Goal: Find contact information: Find contact information

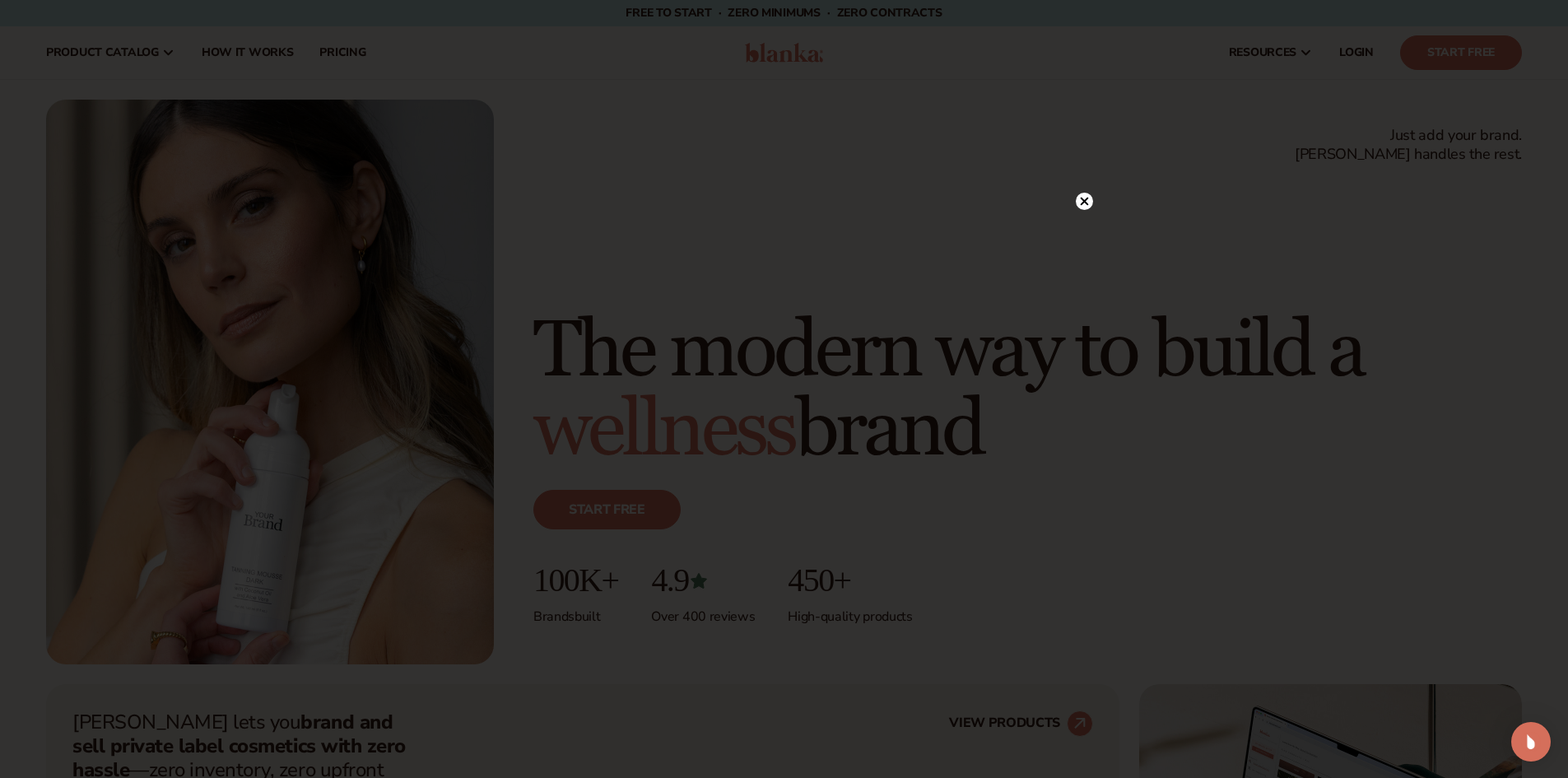
click at [1089, 198] on circle at bounding box center [1085, 201] width 17 height 17
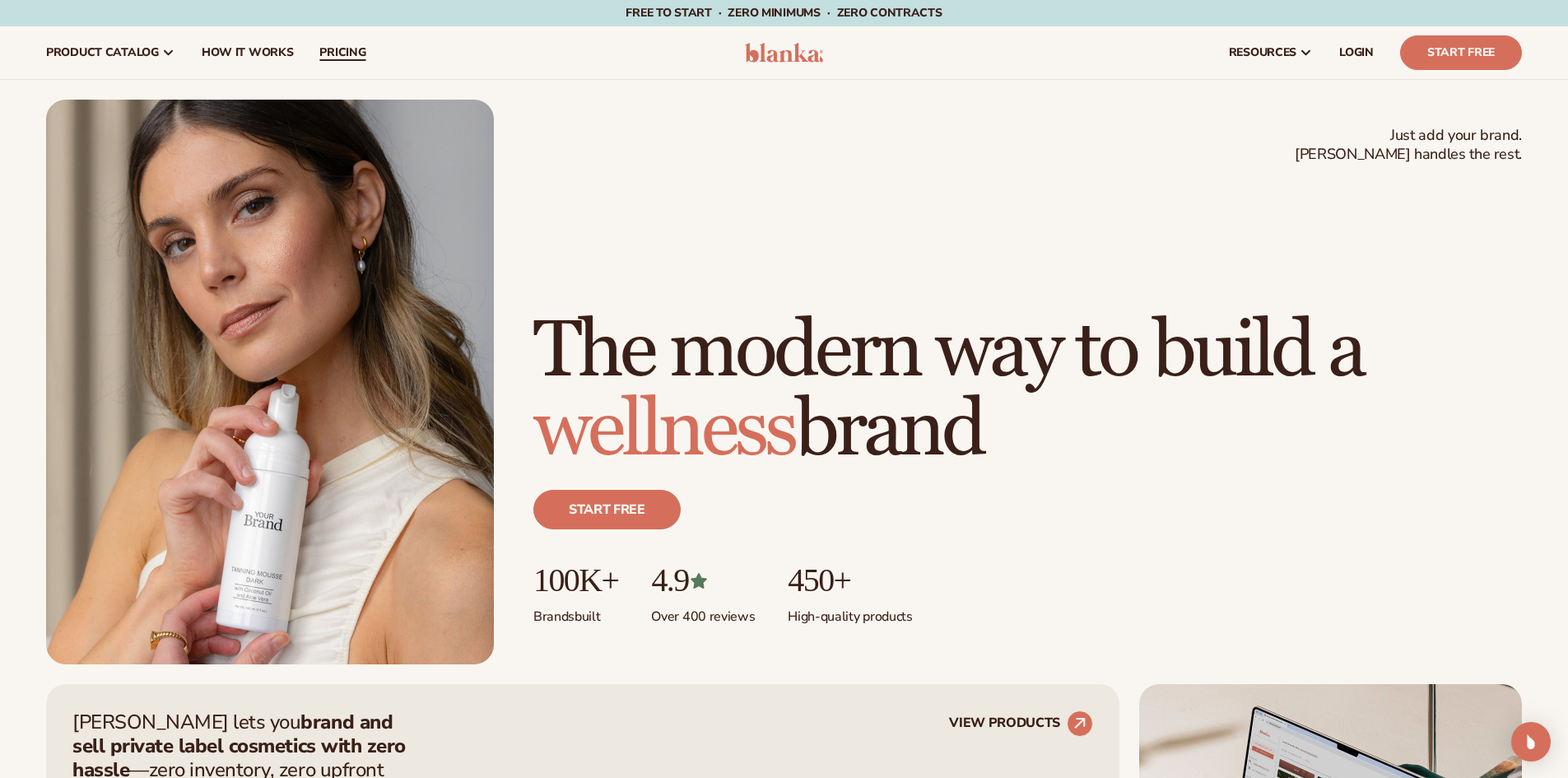
click at [360, 49] on span "pricing" at bounding box center [342, 52] width 46 height 13
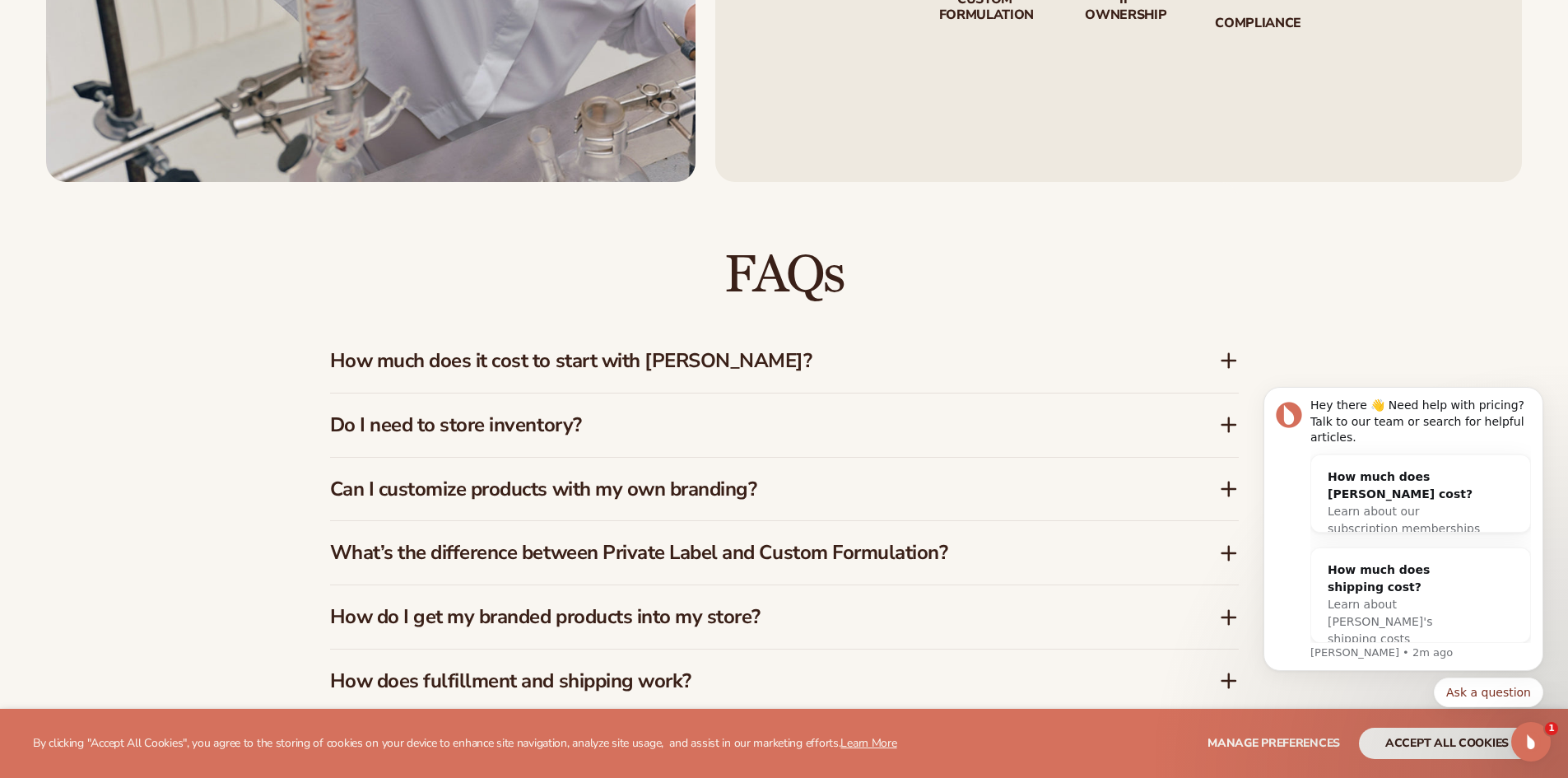
scroll to position [2552, 0]
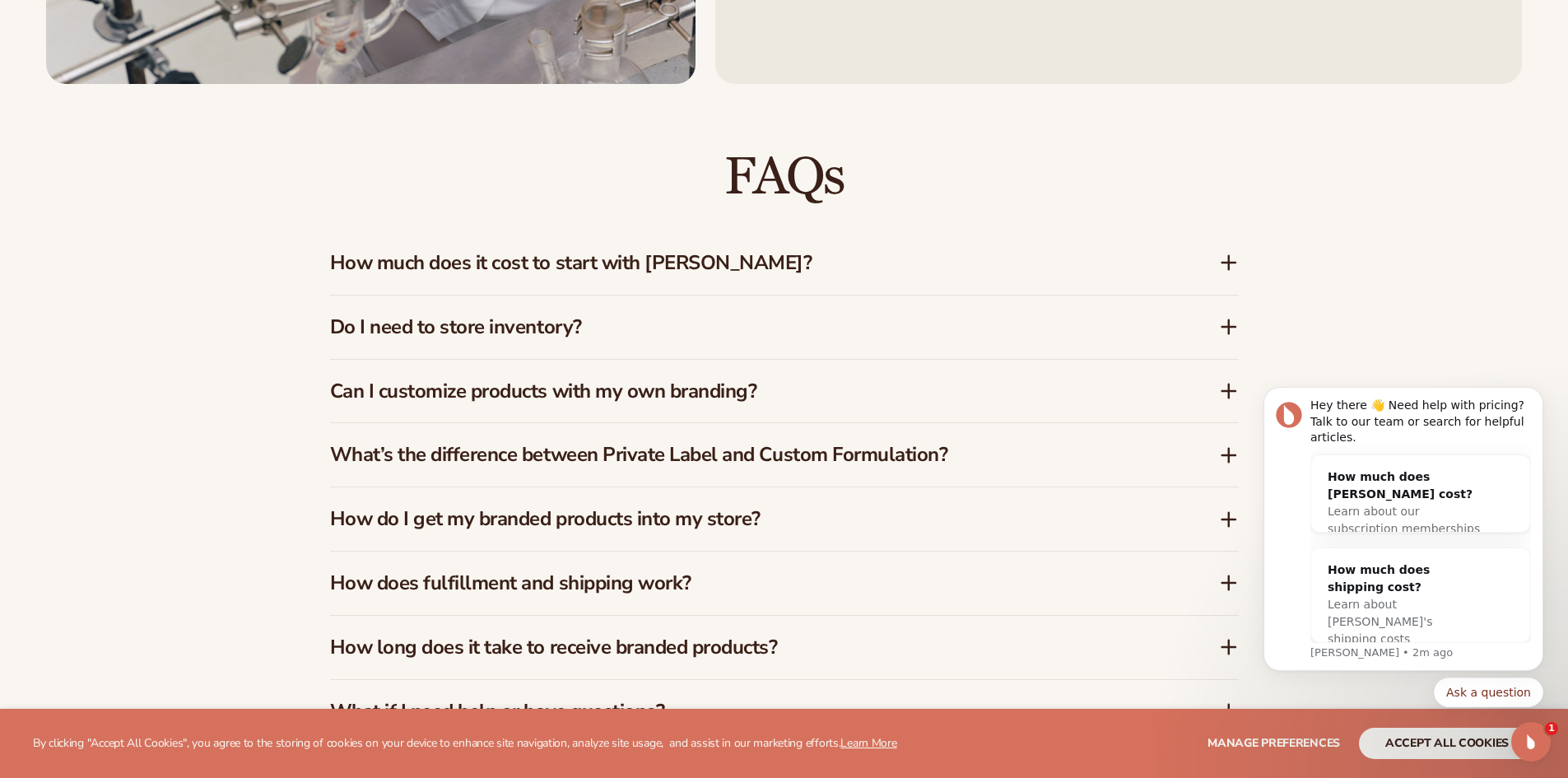
click at [1232, 262] on icon at bounding box center [1228, 262] width 13 height 0
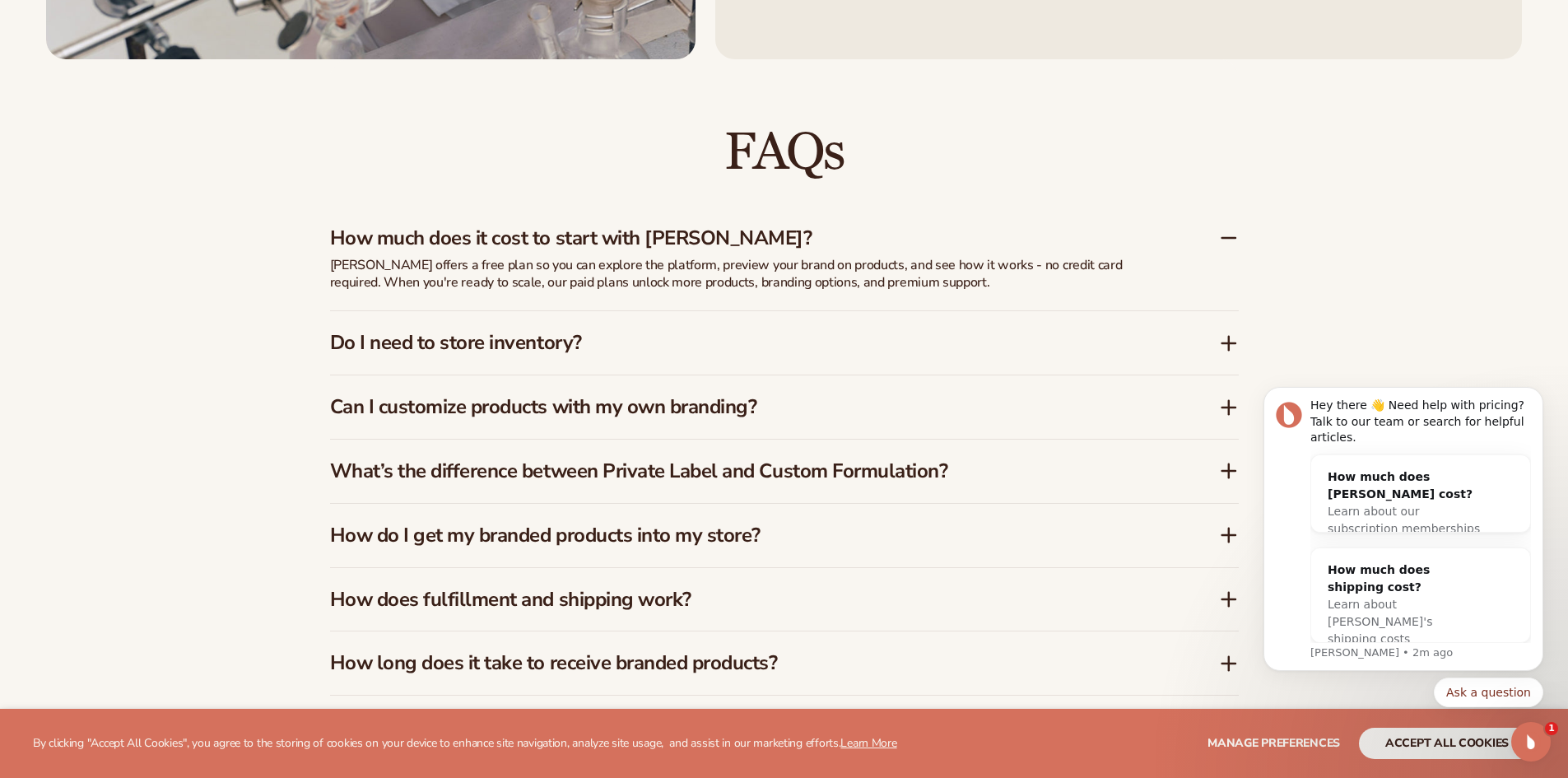
scroll to position [2634, 0]
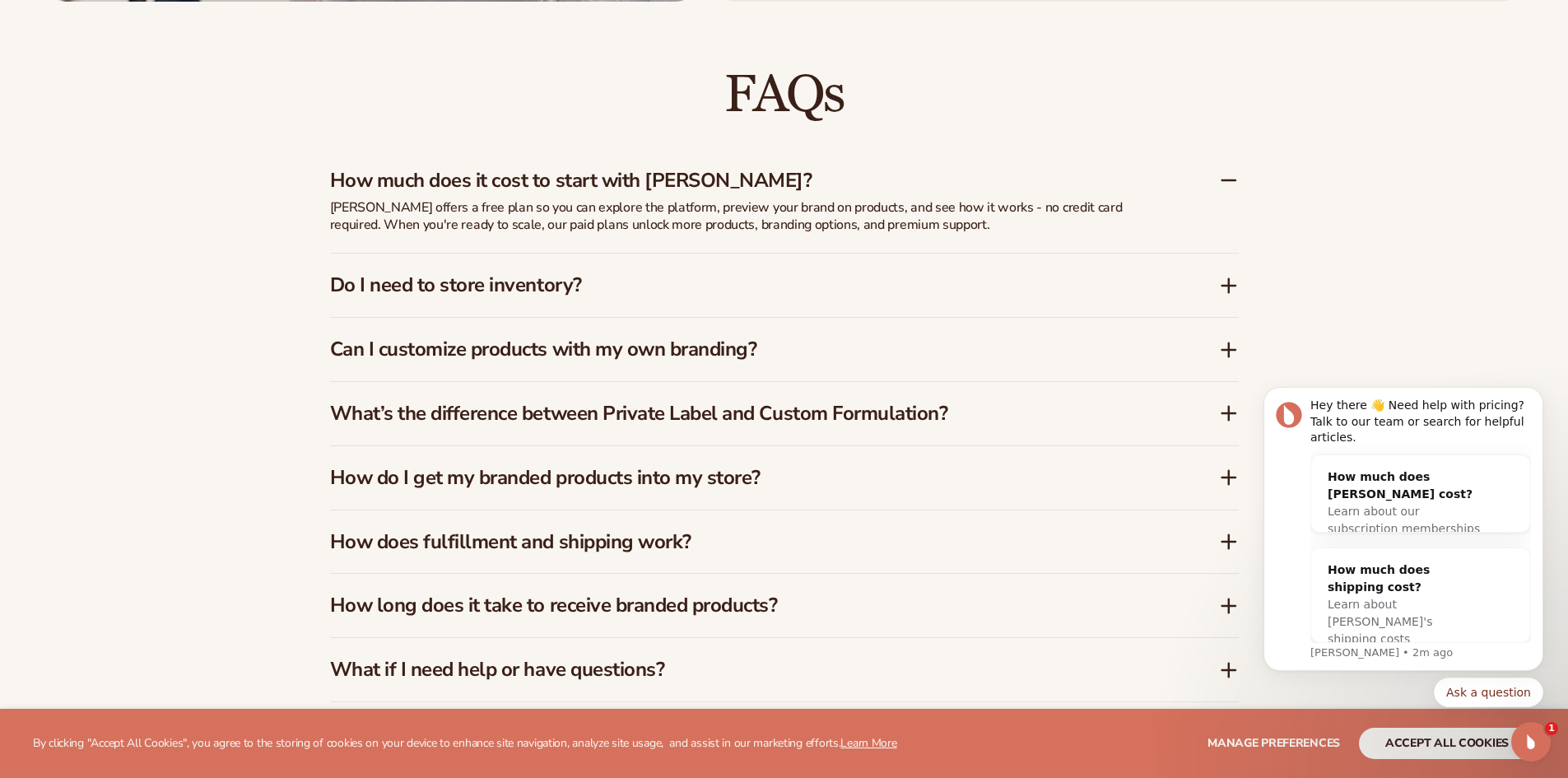
click at [1225, 286] on icon at bounding box center [1228, 286] width 13 height 0
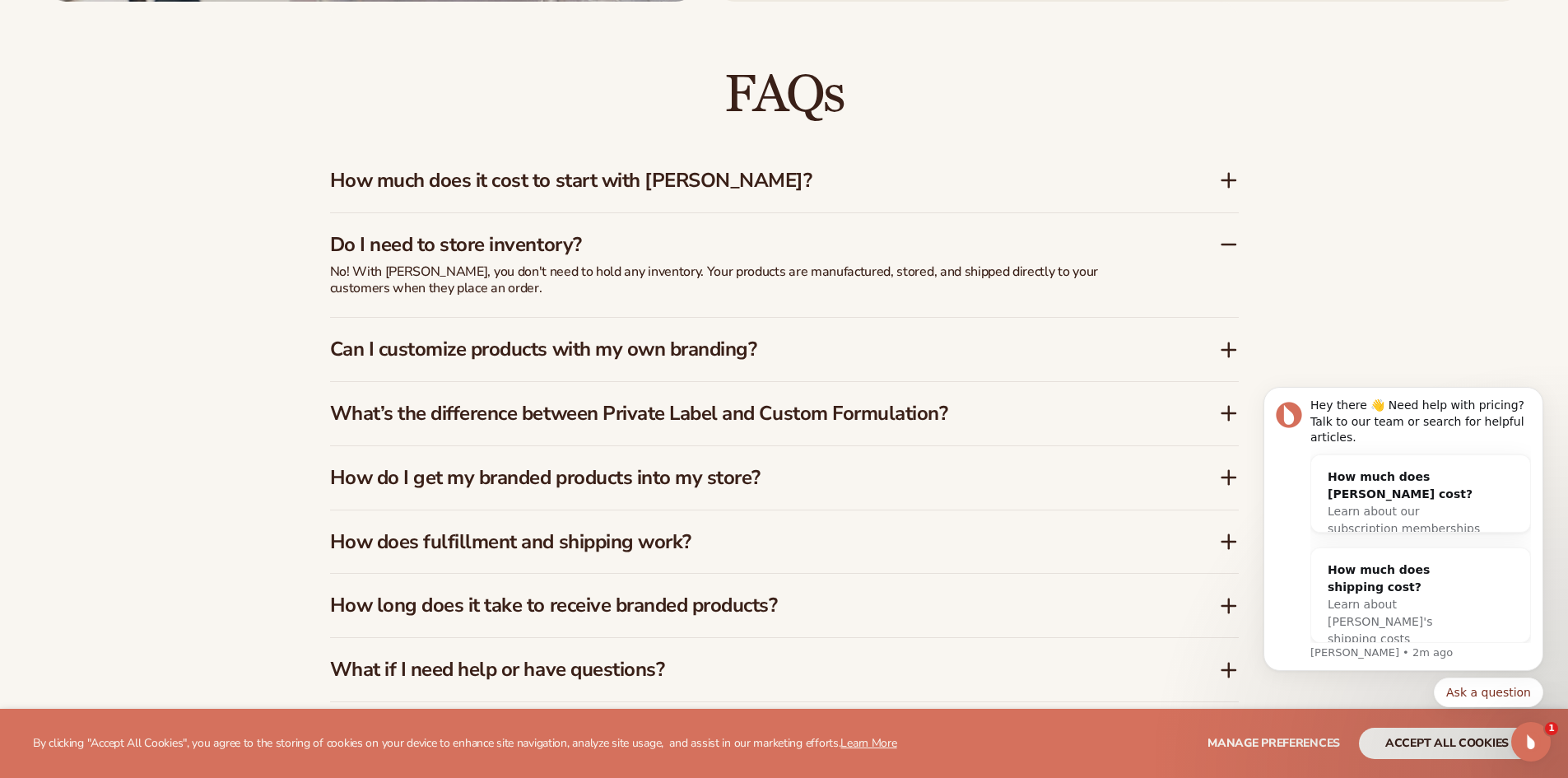
click at [1233, 350] on icon at bounding box center [1228, 350] width 13 height 0
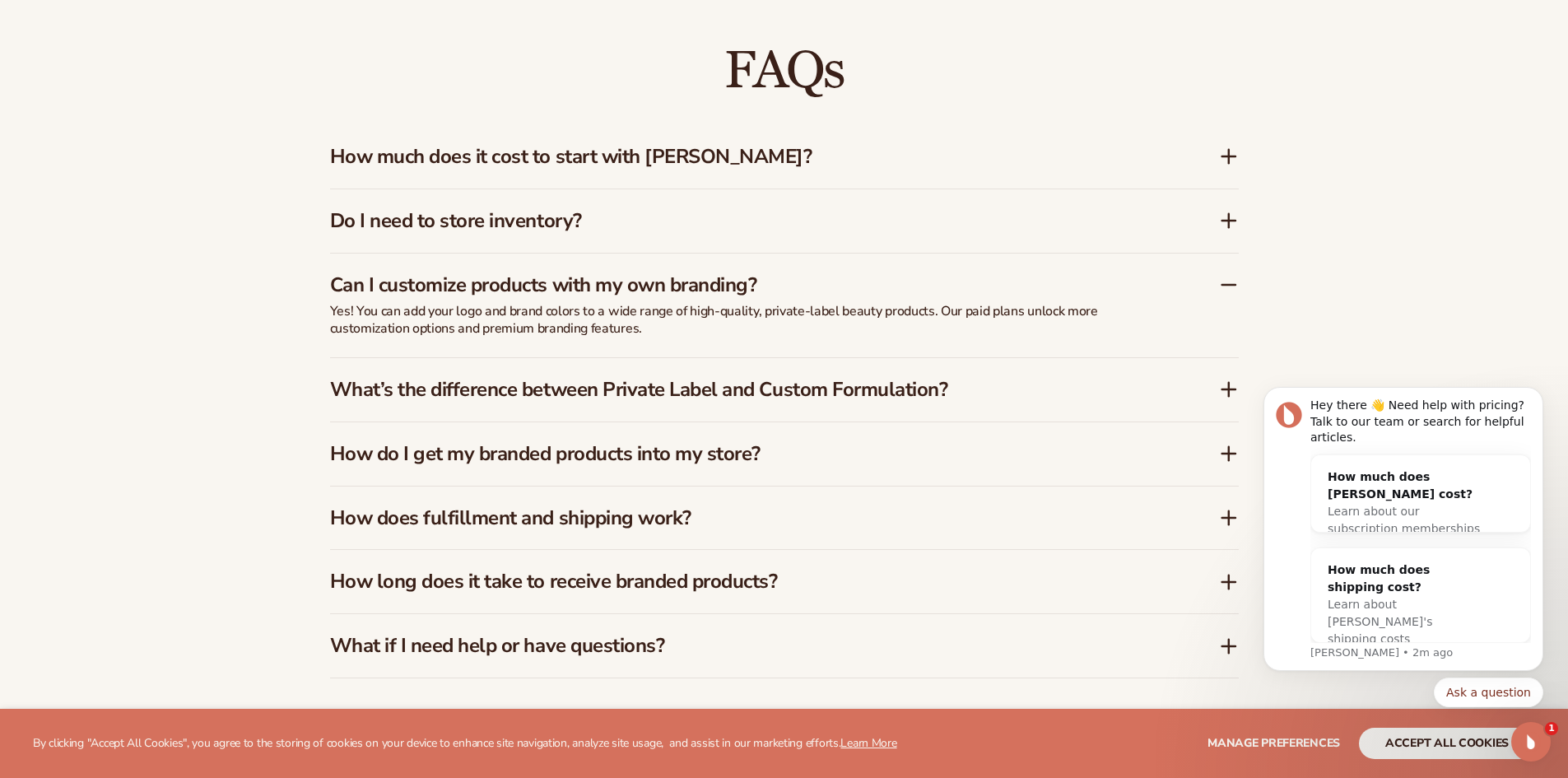
scroll to position [2717, 0]
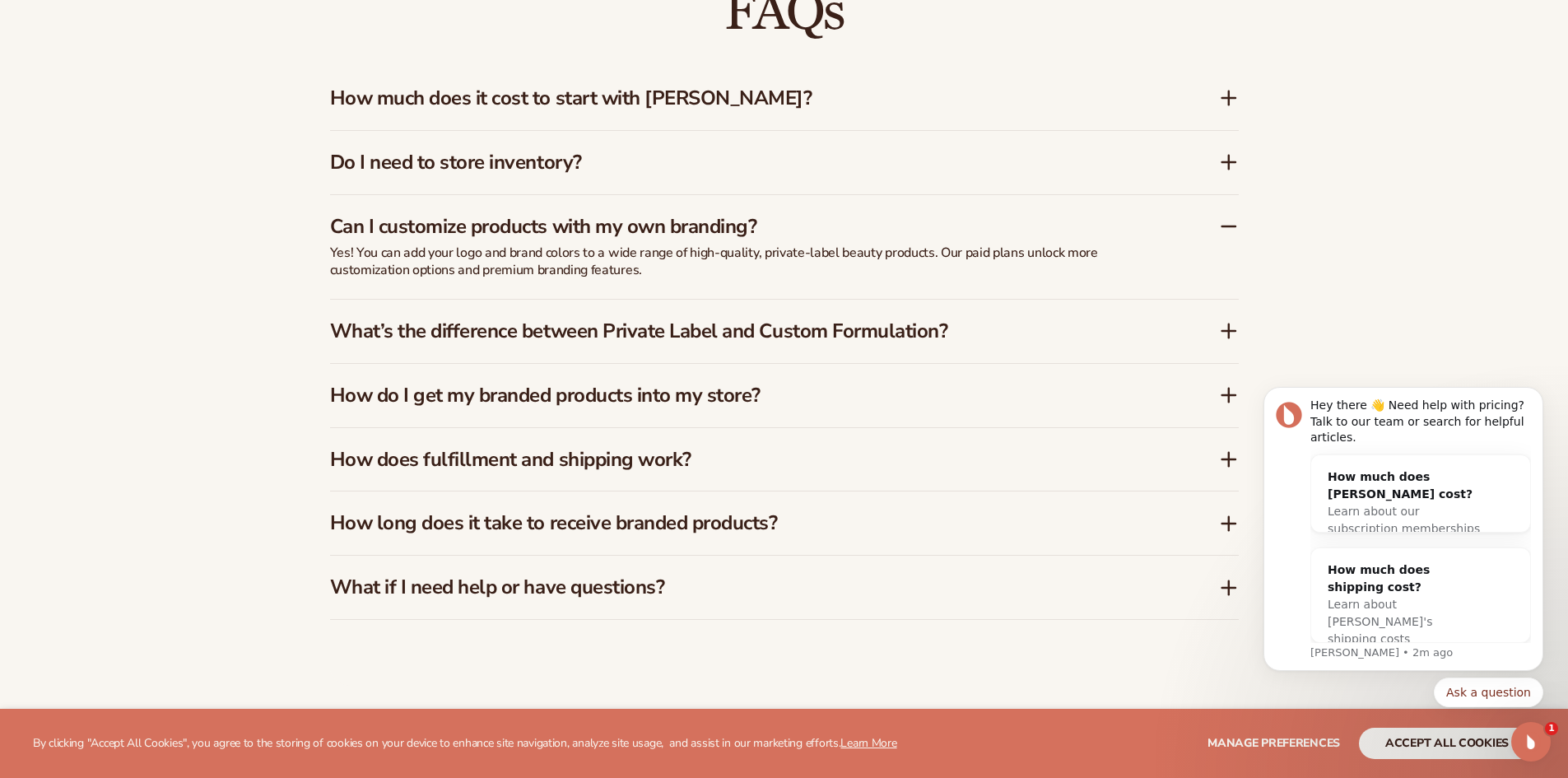
click at [1224, 335] on icon at bounding box center [1229, 330] width 20 height 20
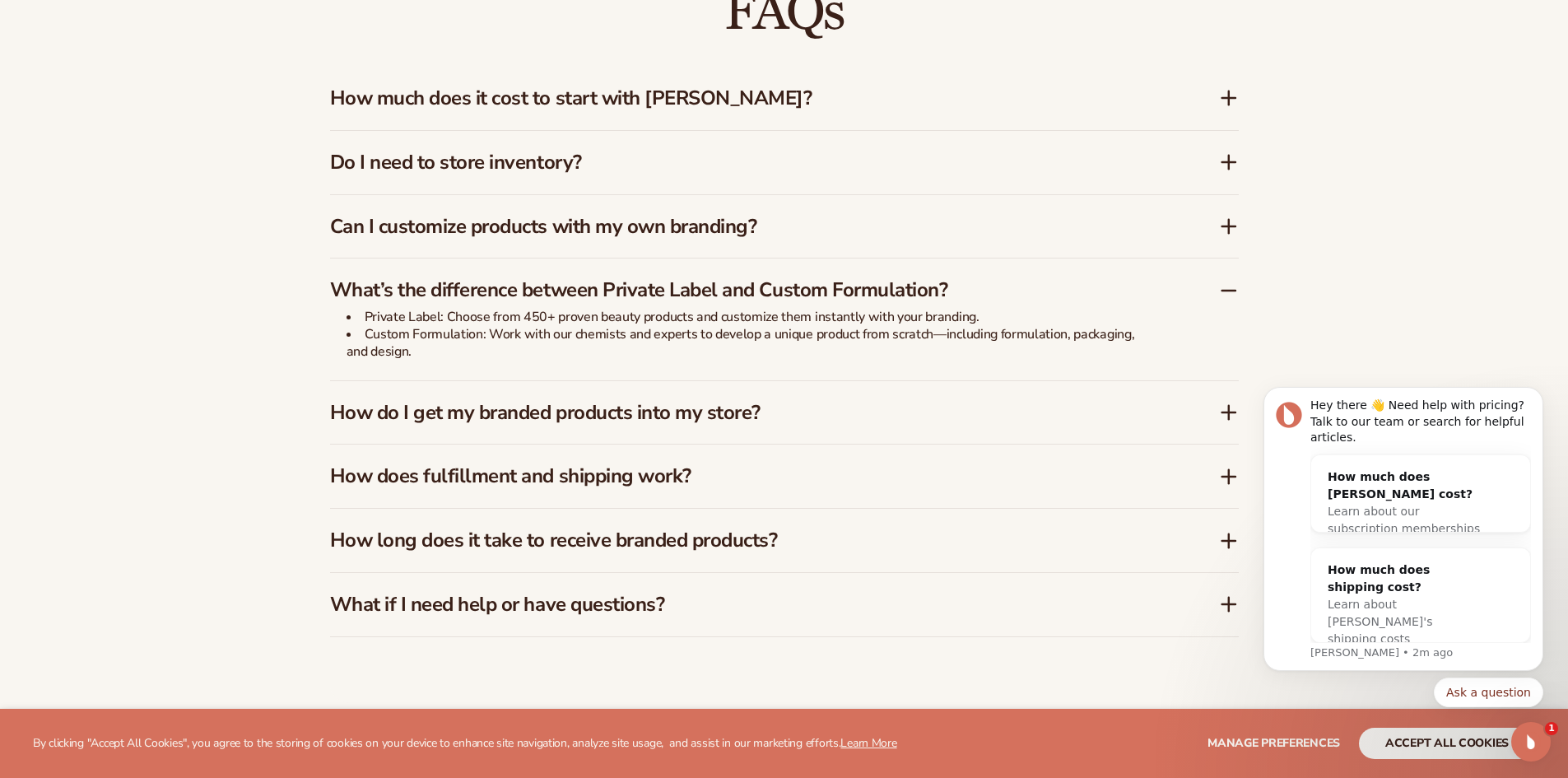
click at [1230, 290] on icon at bounding box center [1228, 290] width 13 height 0
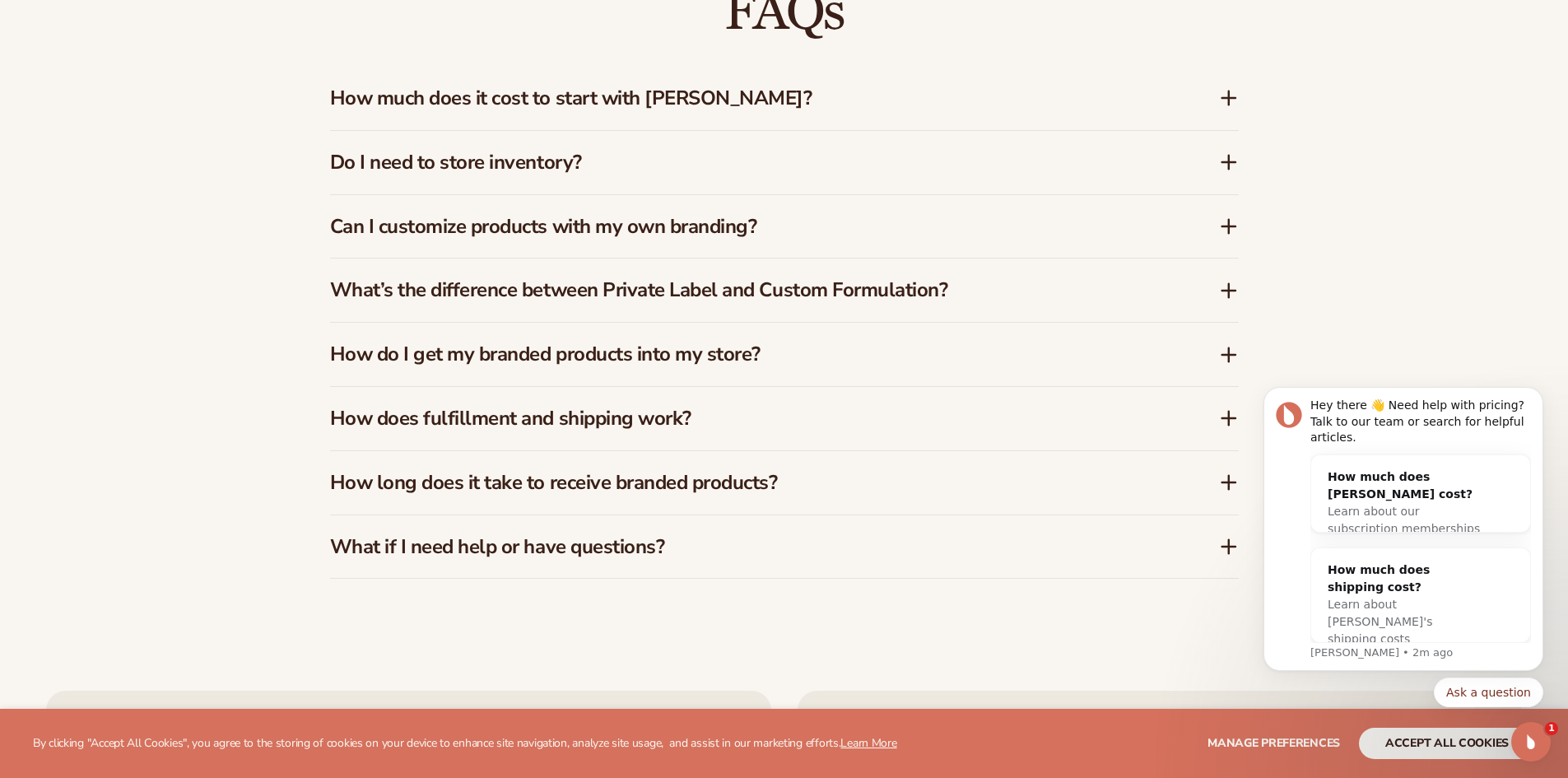
click at [1225, 351] on icon at bounding box center [1229, 355] width 20 height 20
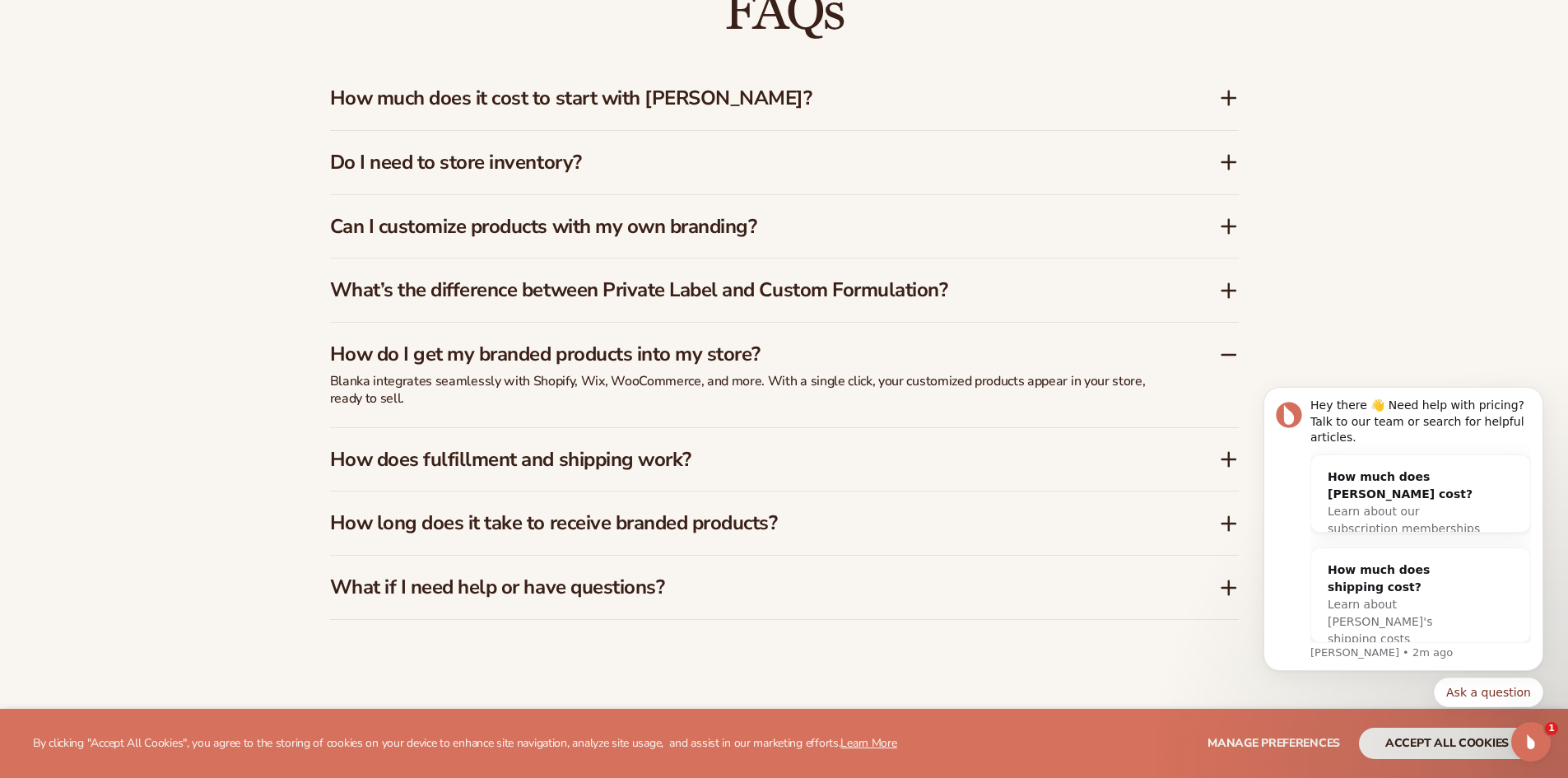
click at [1225, 351] on icon at bounding box center [1229, 355] width 20 height 20
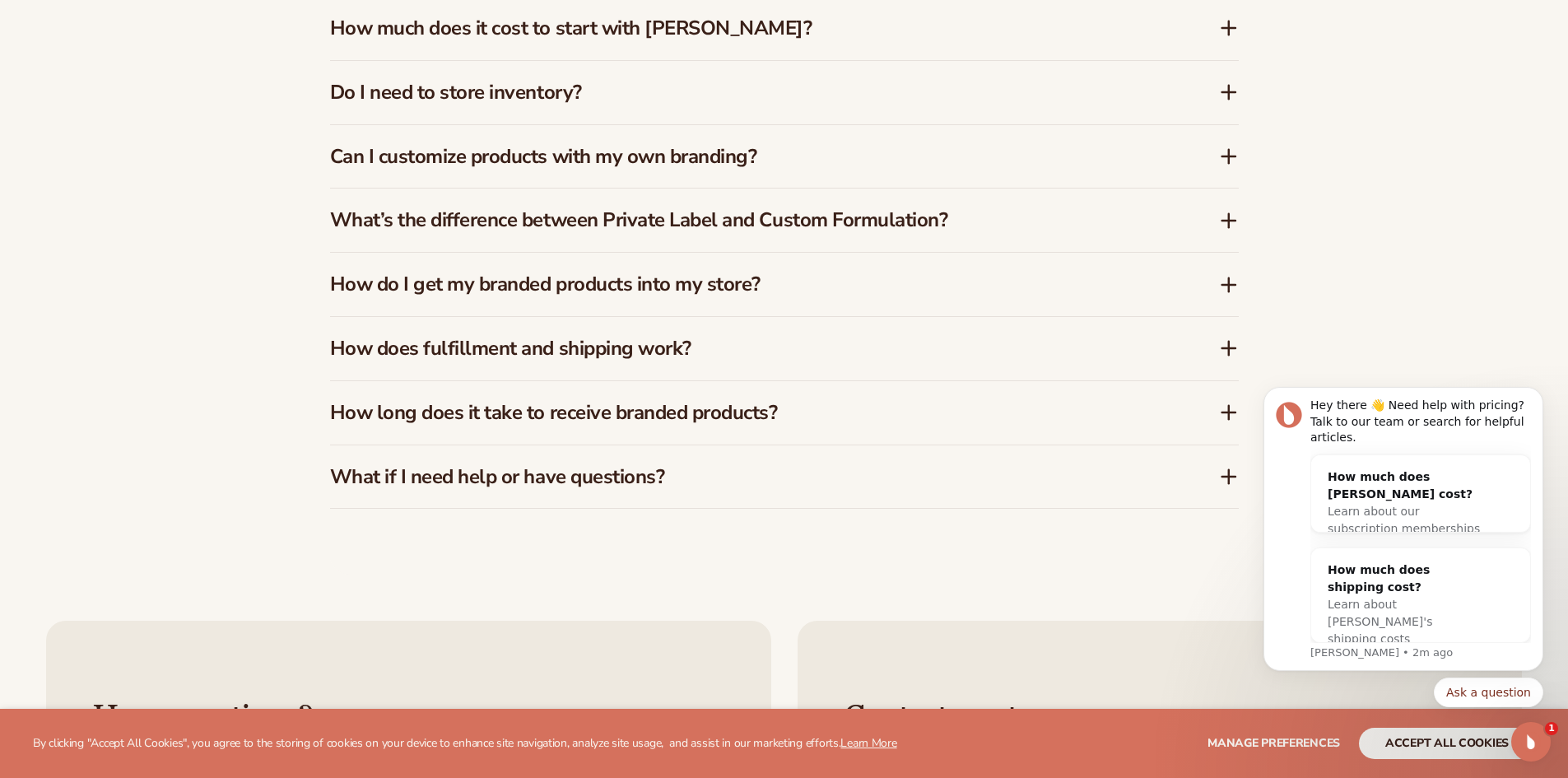
scroll to position [2799, 0]
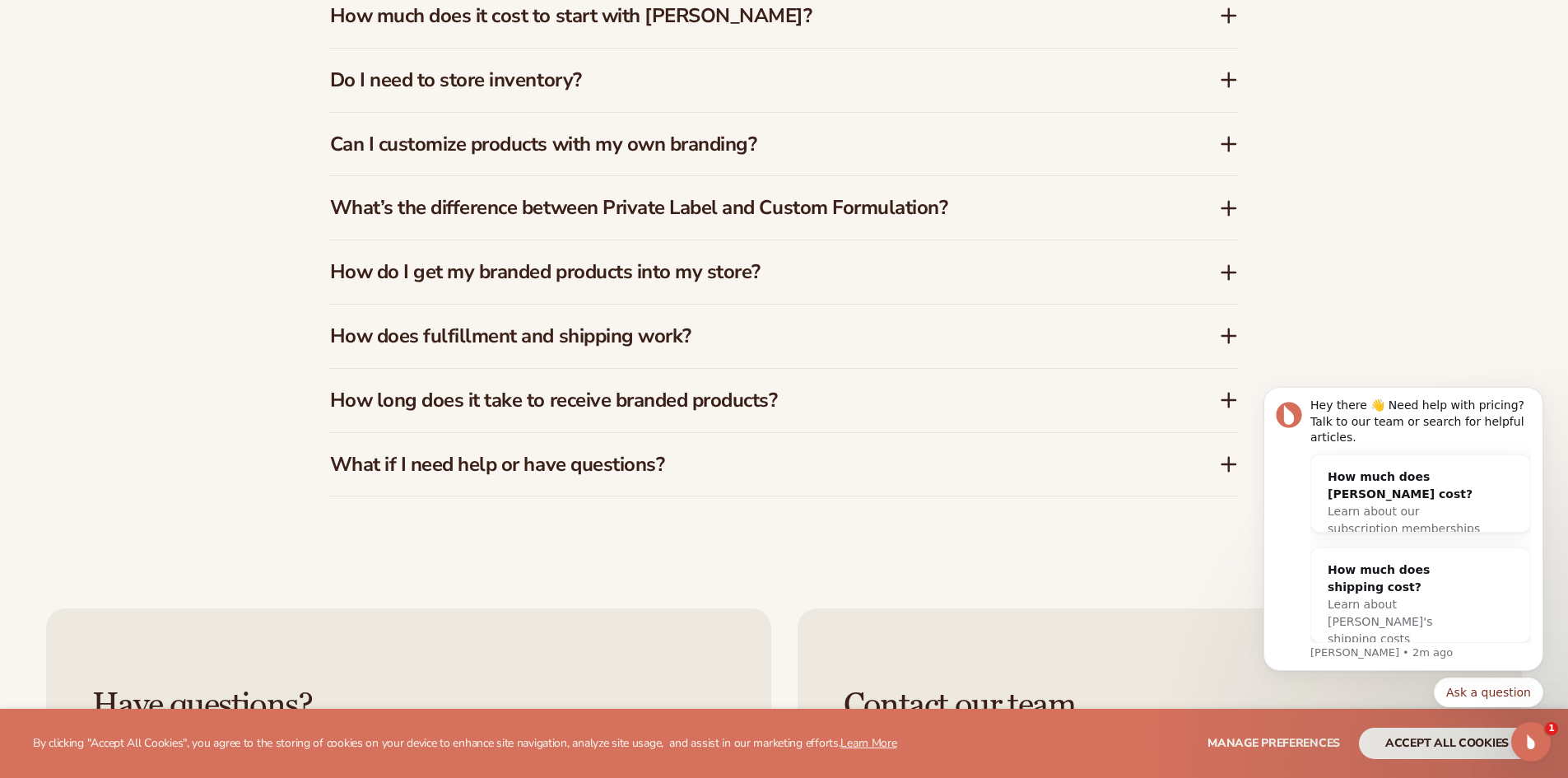
click at [1233, 335] on icon at bounding box center [1229, 336] width 20 height 20
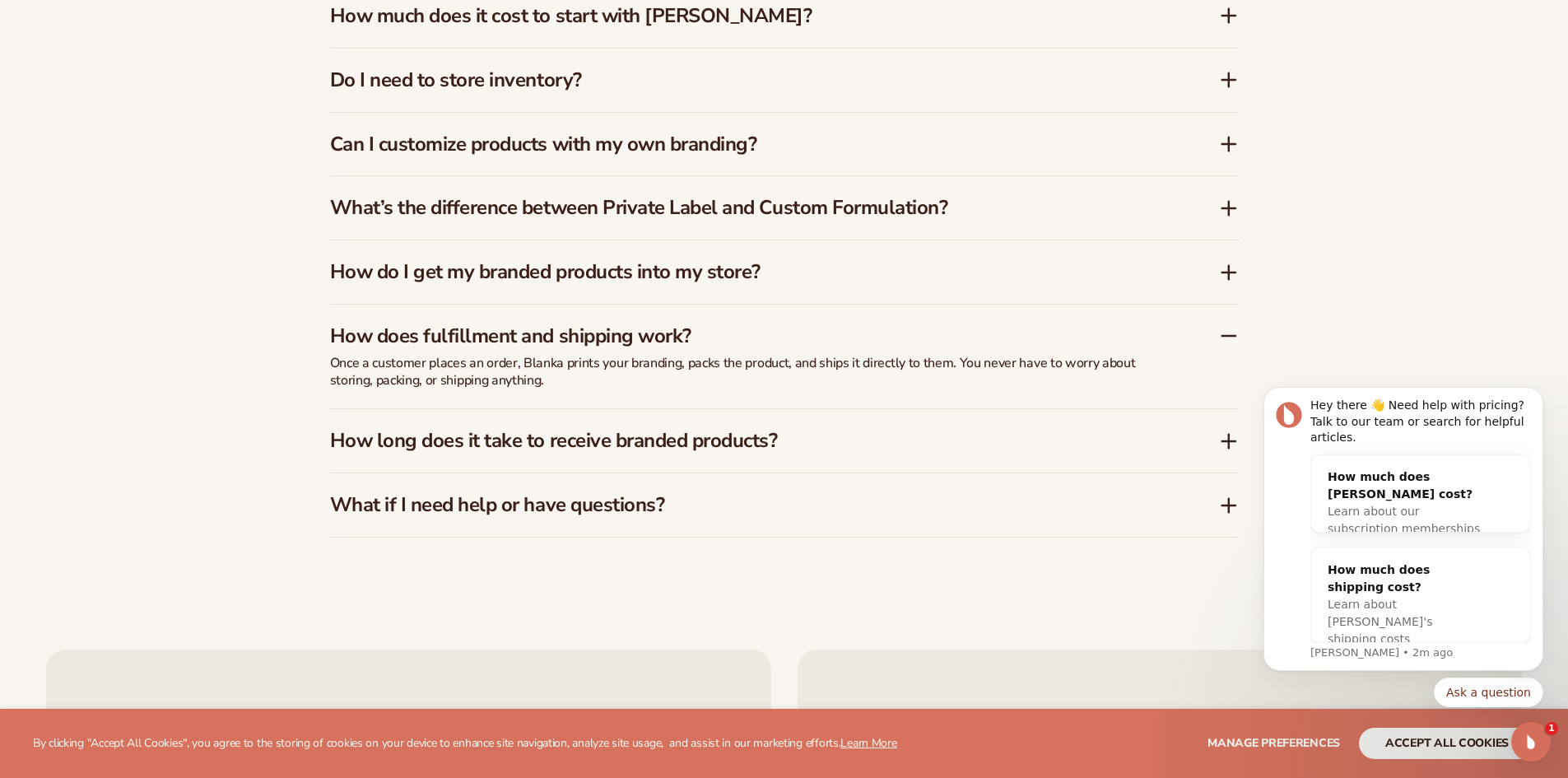
click at [1232, 335] on icon at bounding box center [1229, 336] width 20 height 20
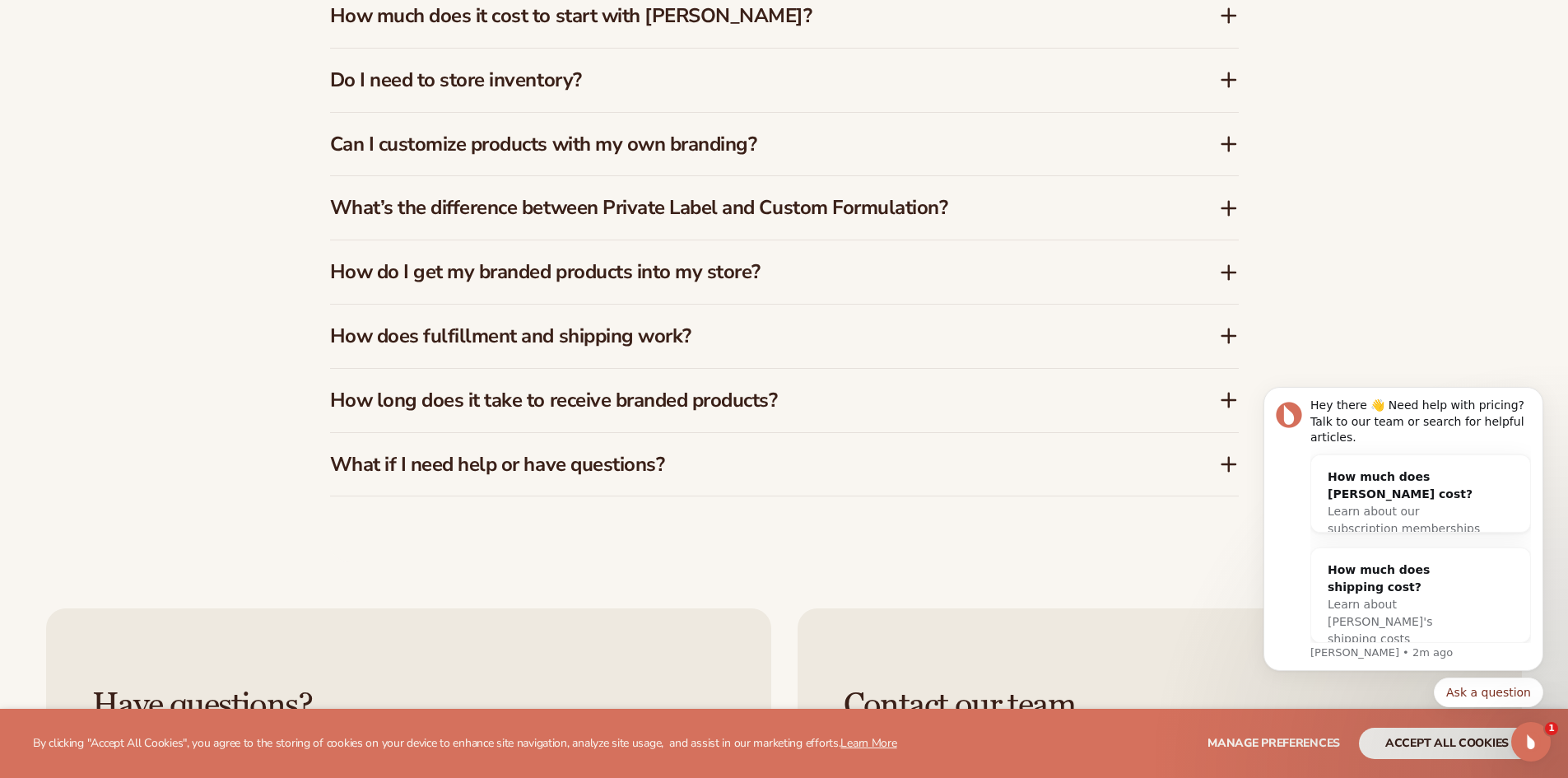
click at [1229, 397] on icon at bounding box center [1229, 399] width 0 height 13
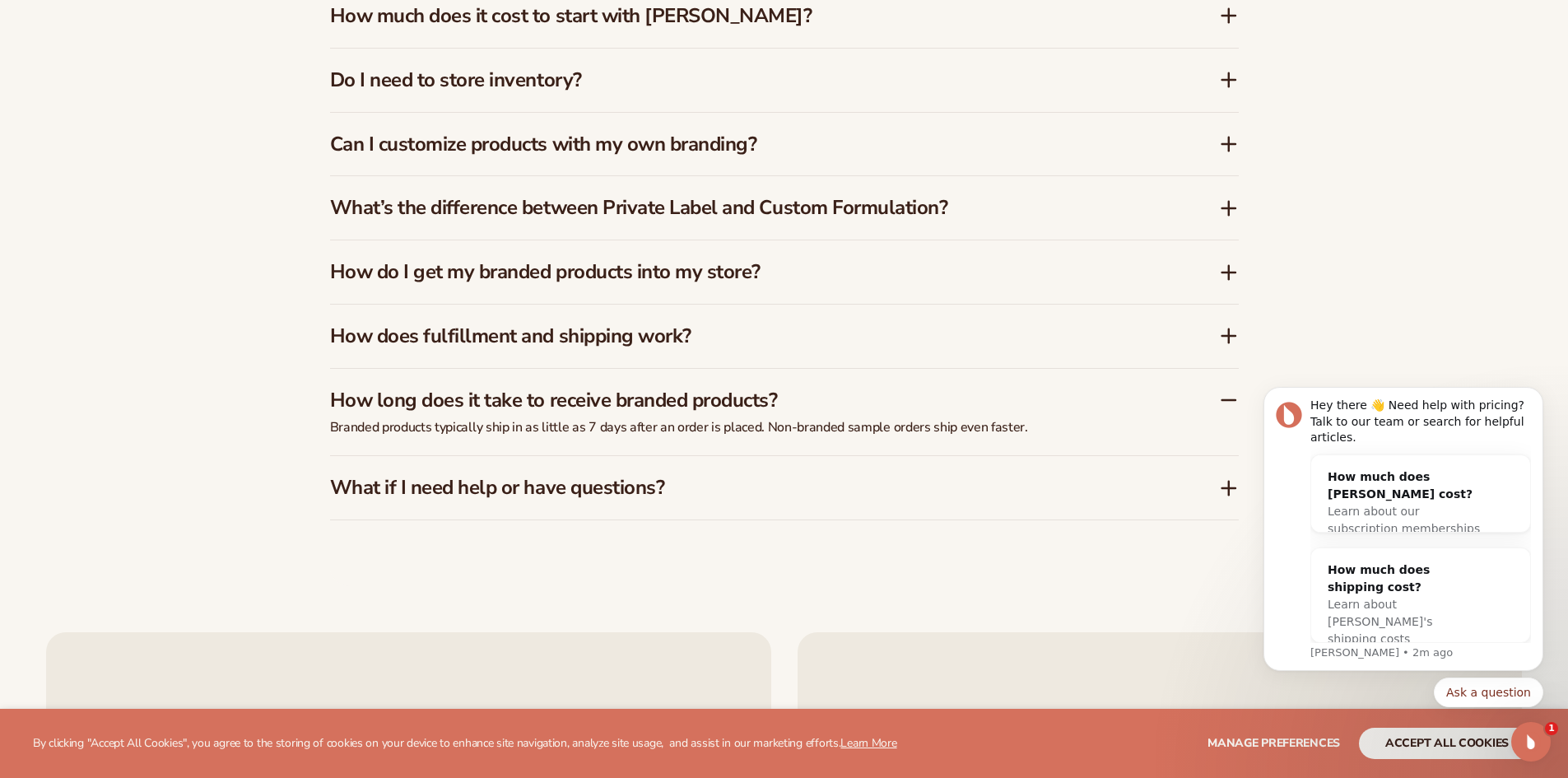
click at [1228, 397] on icon at bounding box center [1229, 399] width 20 height 20
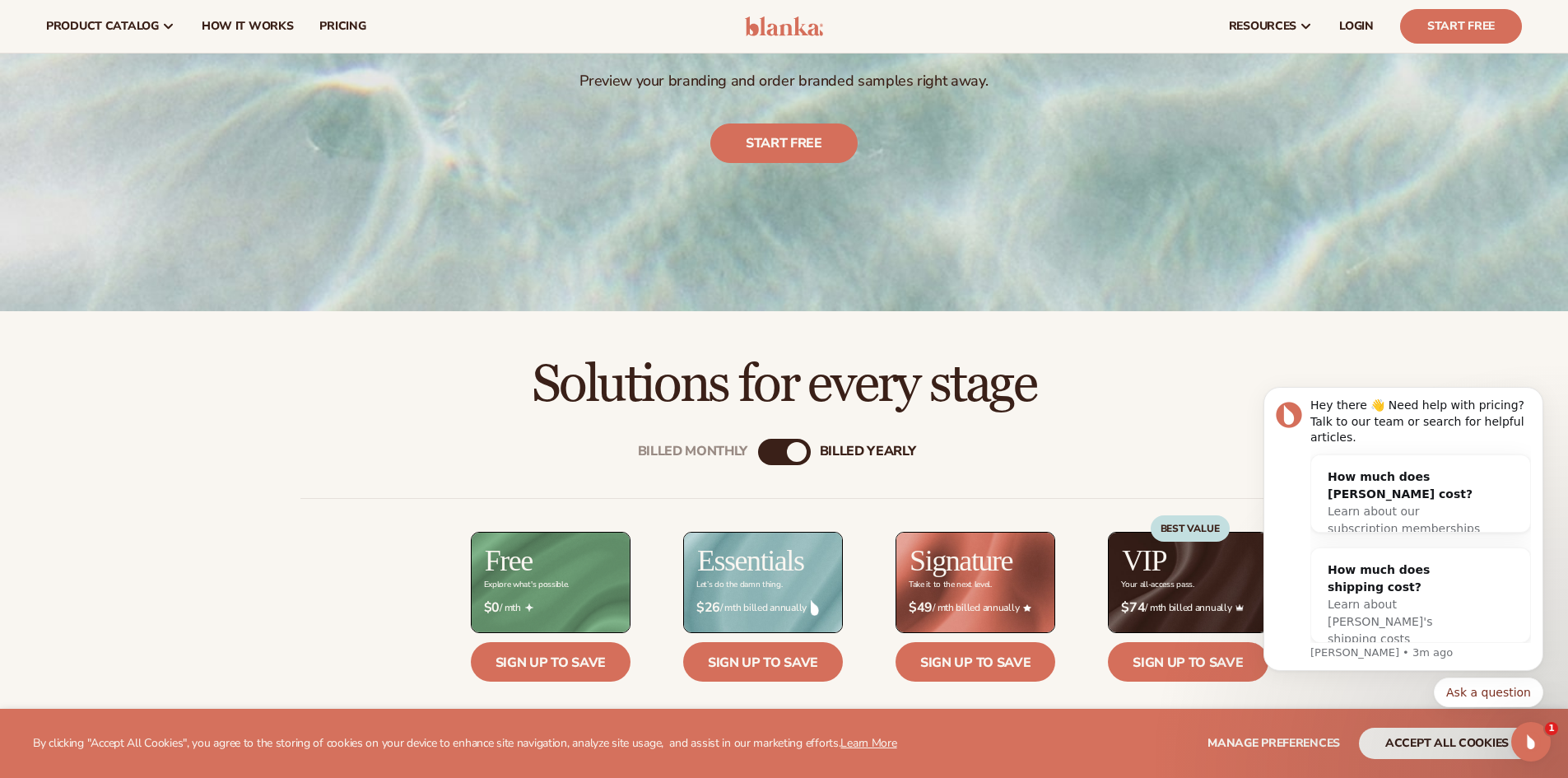
scroll to position [330, 0]
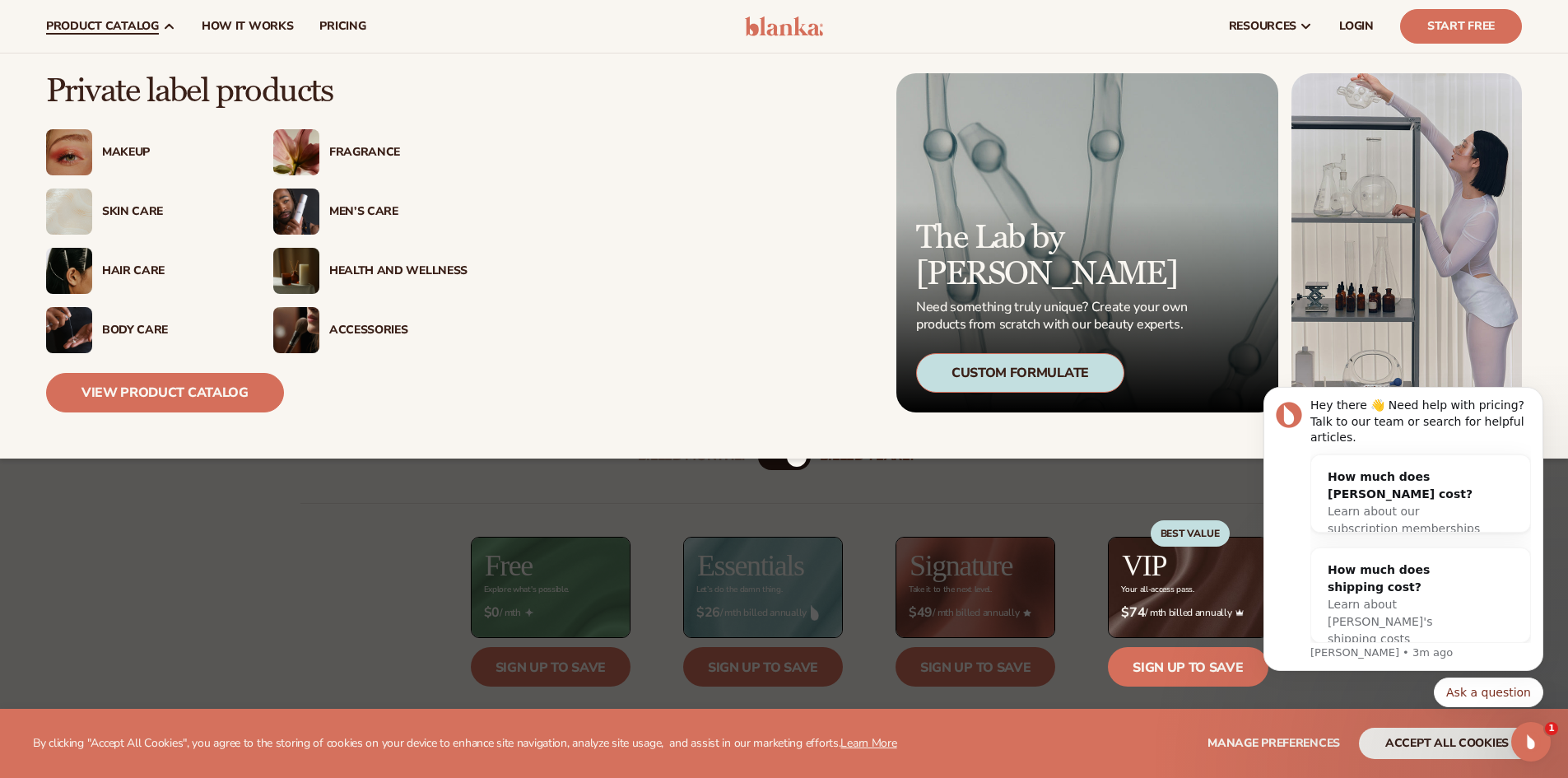
click at [359, 156] on div "Fragrance" at bounding box center [399, 153] width 138 height 14
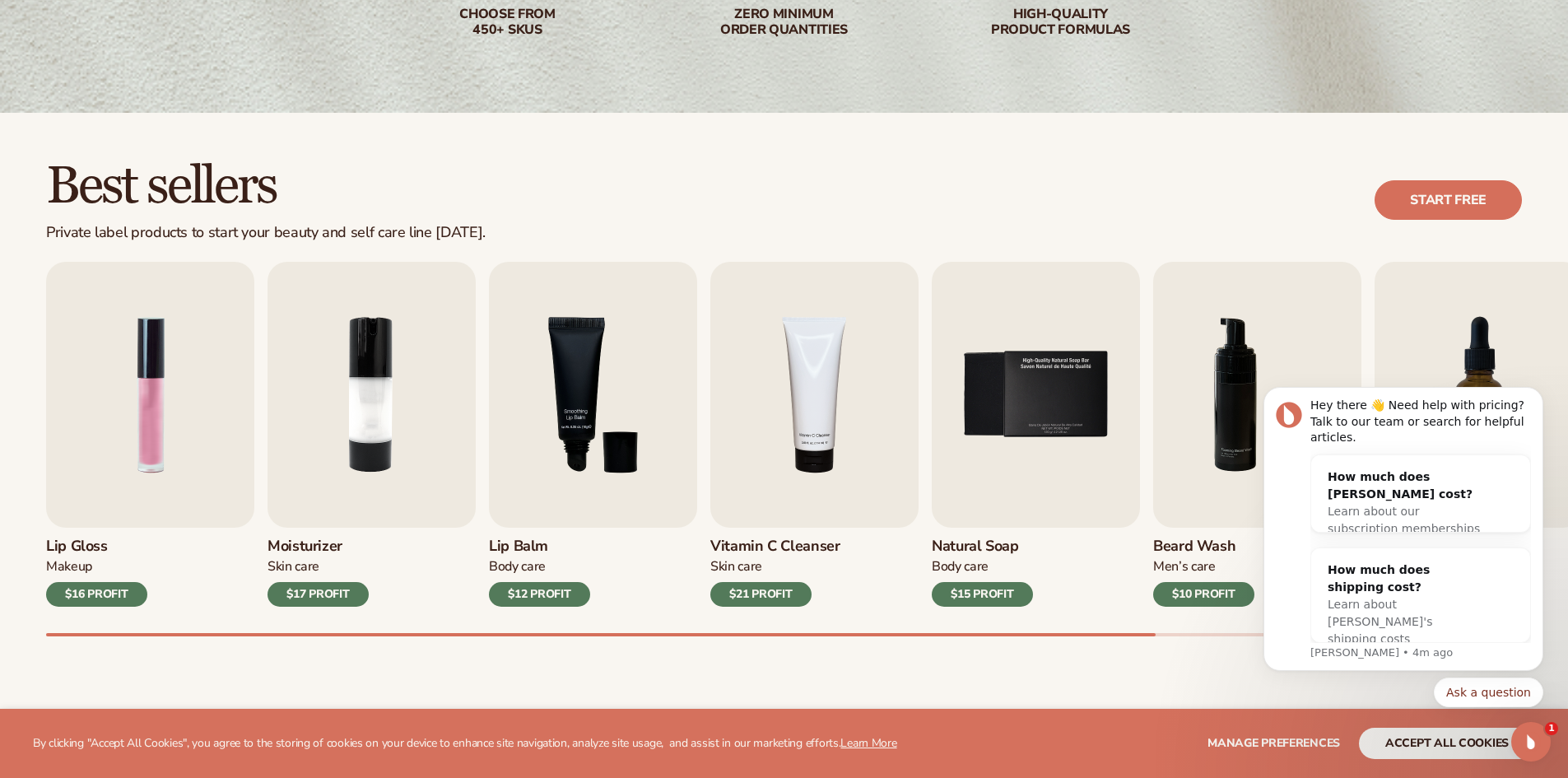
click at [292, 637] on div "Best sellers Private label products to start your beauty and self care line tod…" at bounding box center [784, 413] width 1568 height 602
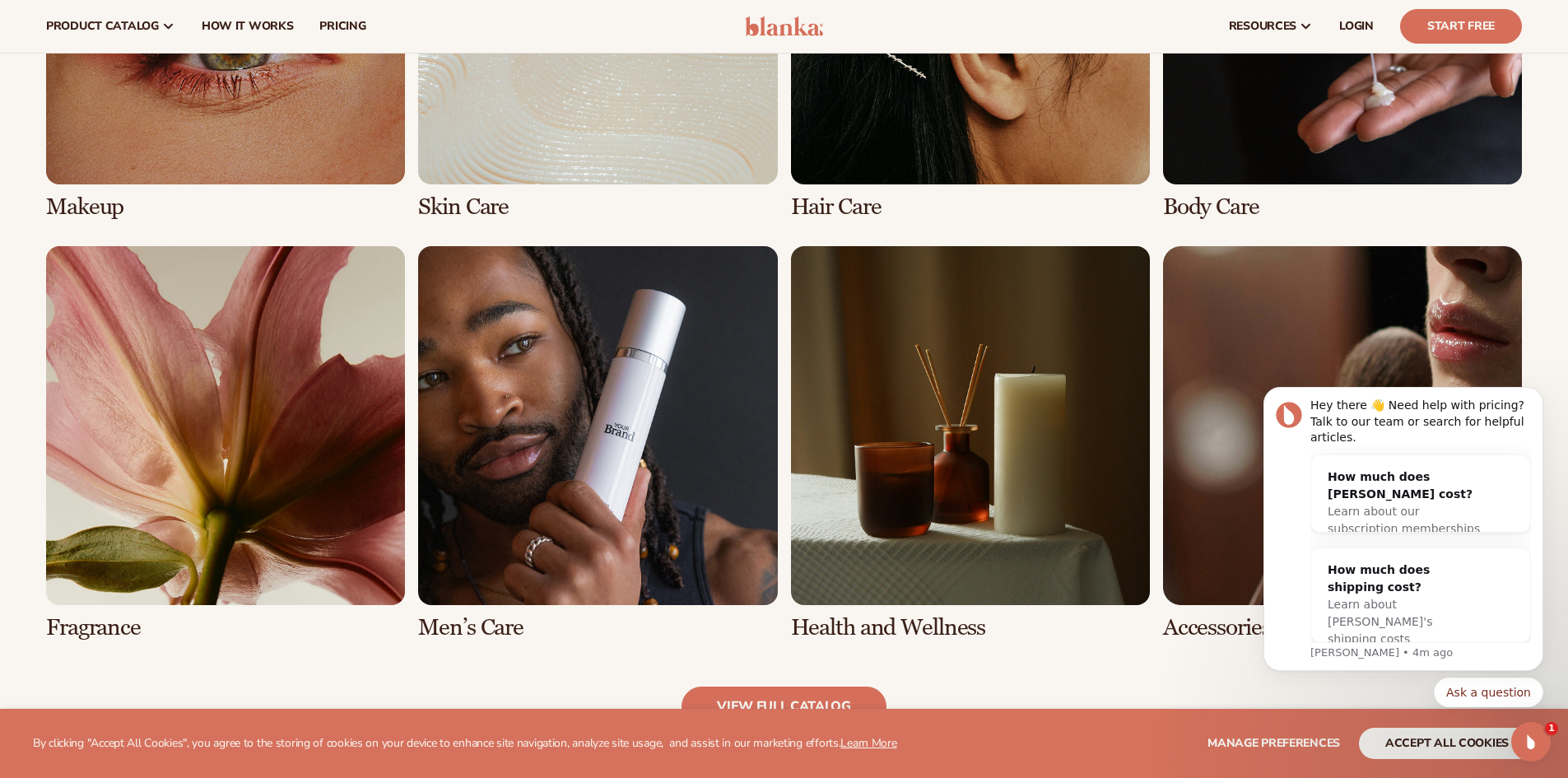
scroll to position [1400, 0]
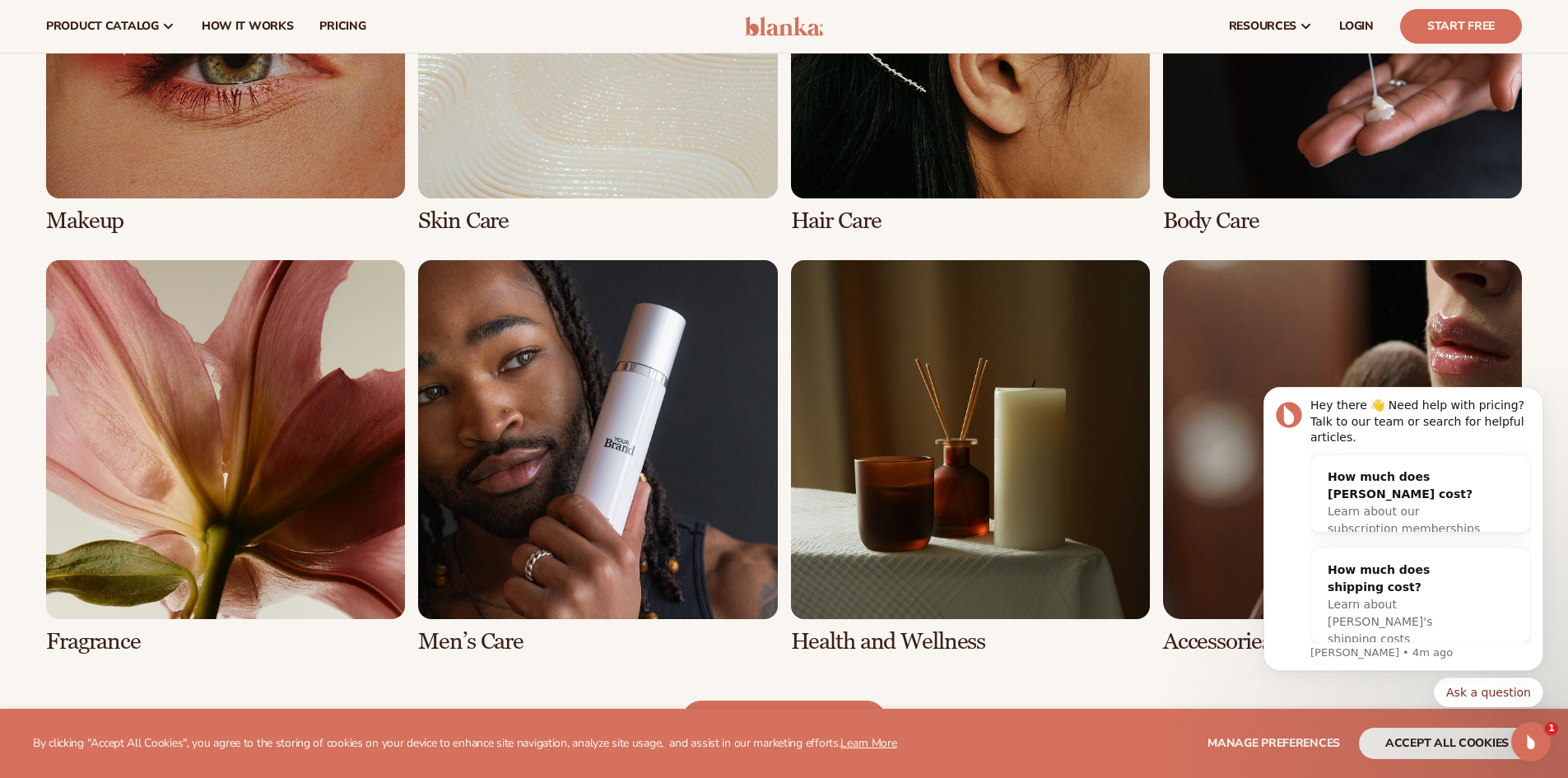
click at [304, 498] on link "5 / 8" at bounding box center [225, 457] width 359 height 394
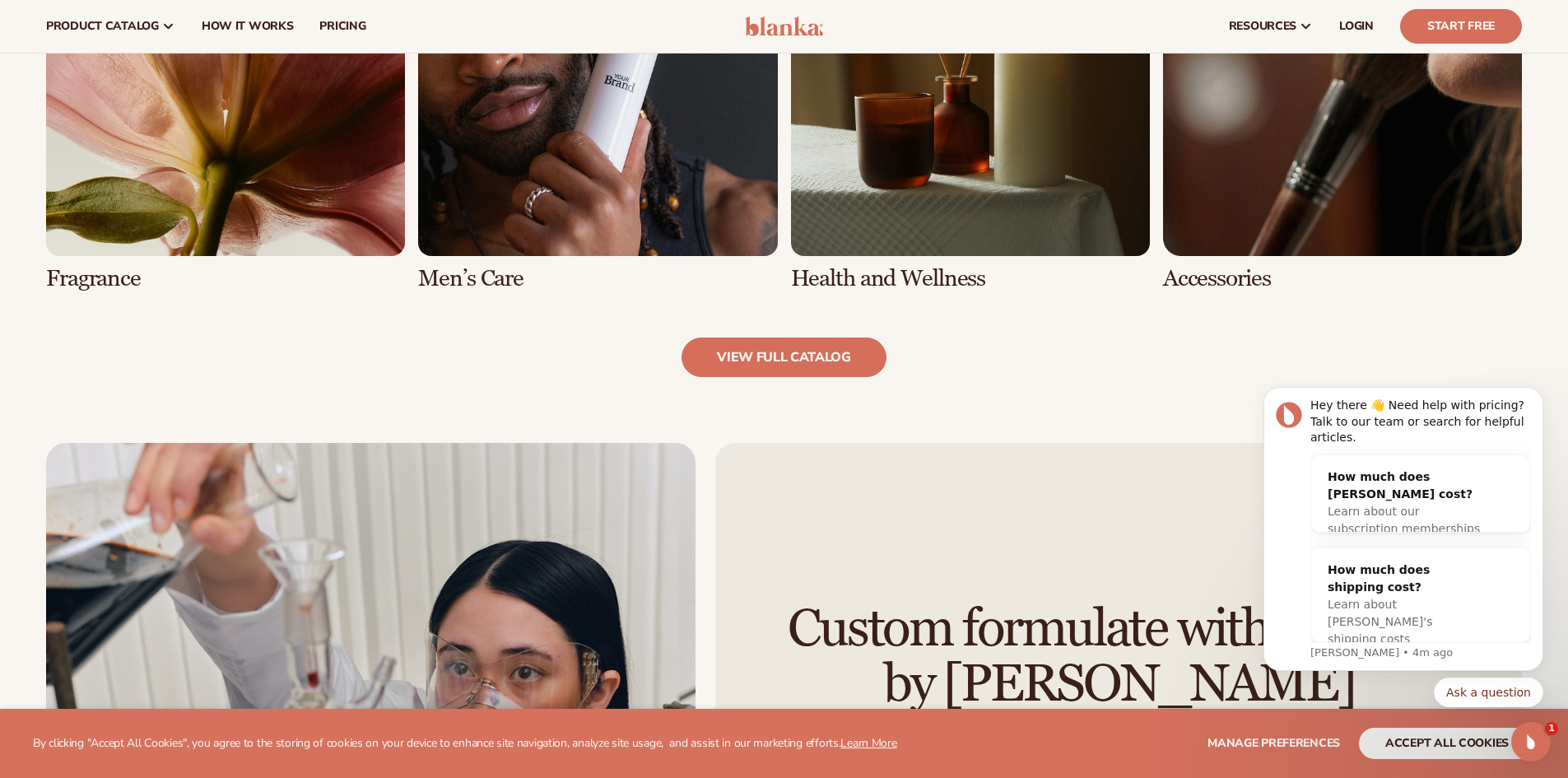
scroll to position [1729, 0]
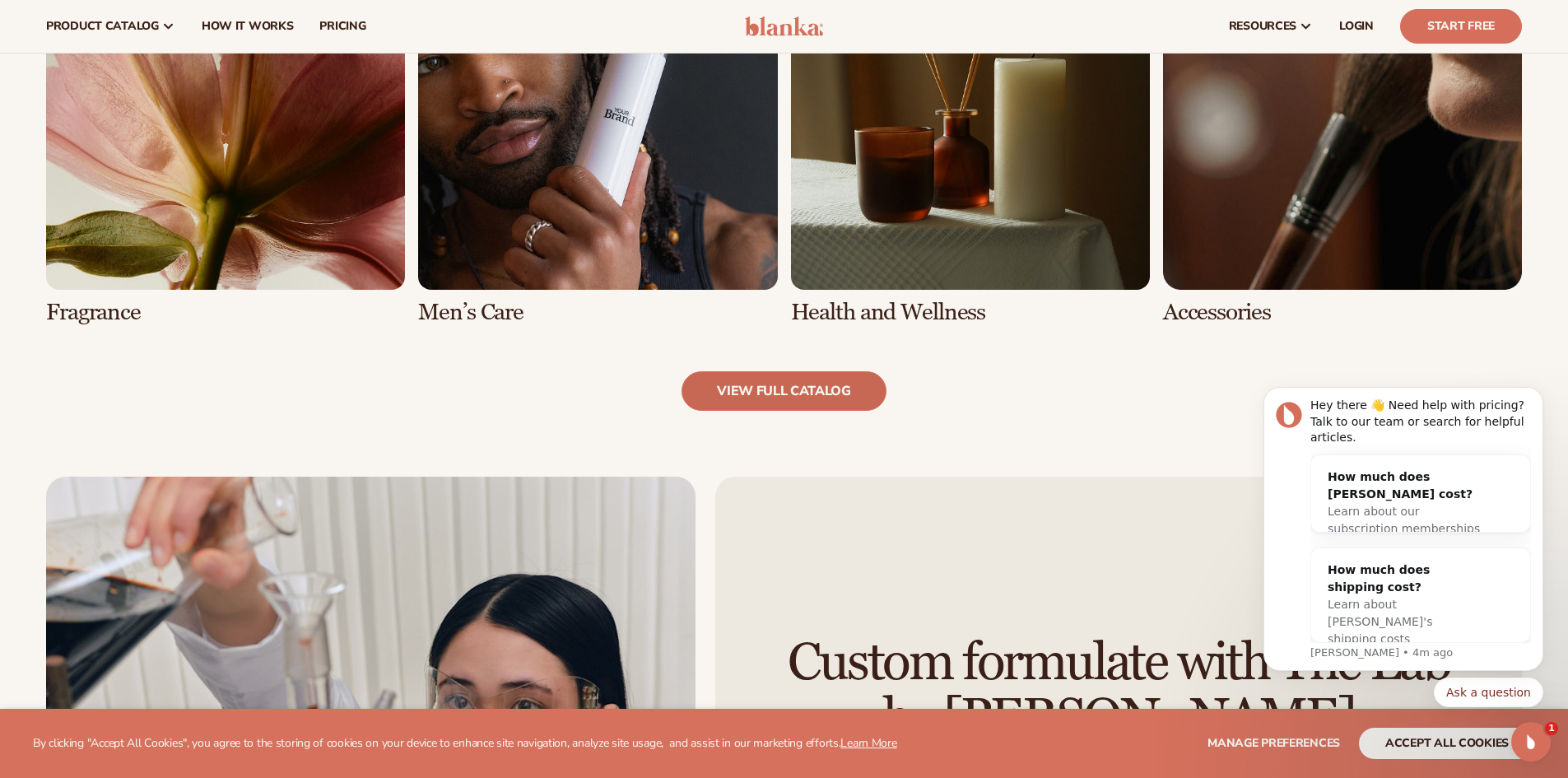
click at [769, 398] on link "view full catalog" at bounding box center [784, 391] width 205 height 39
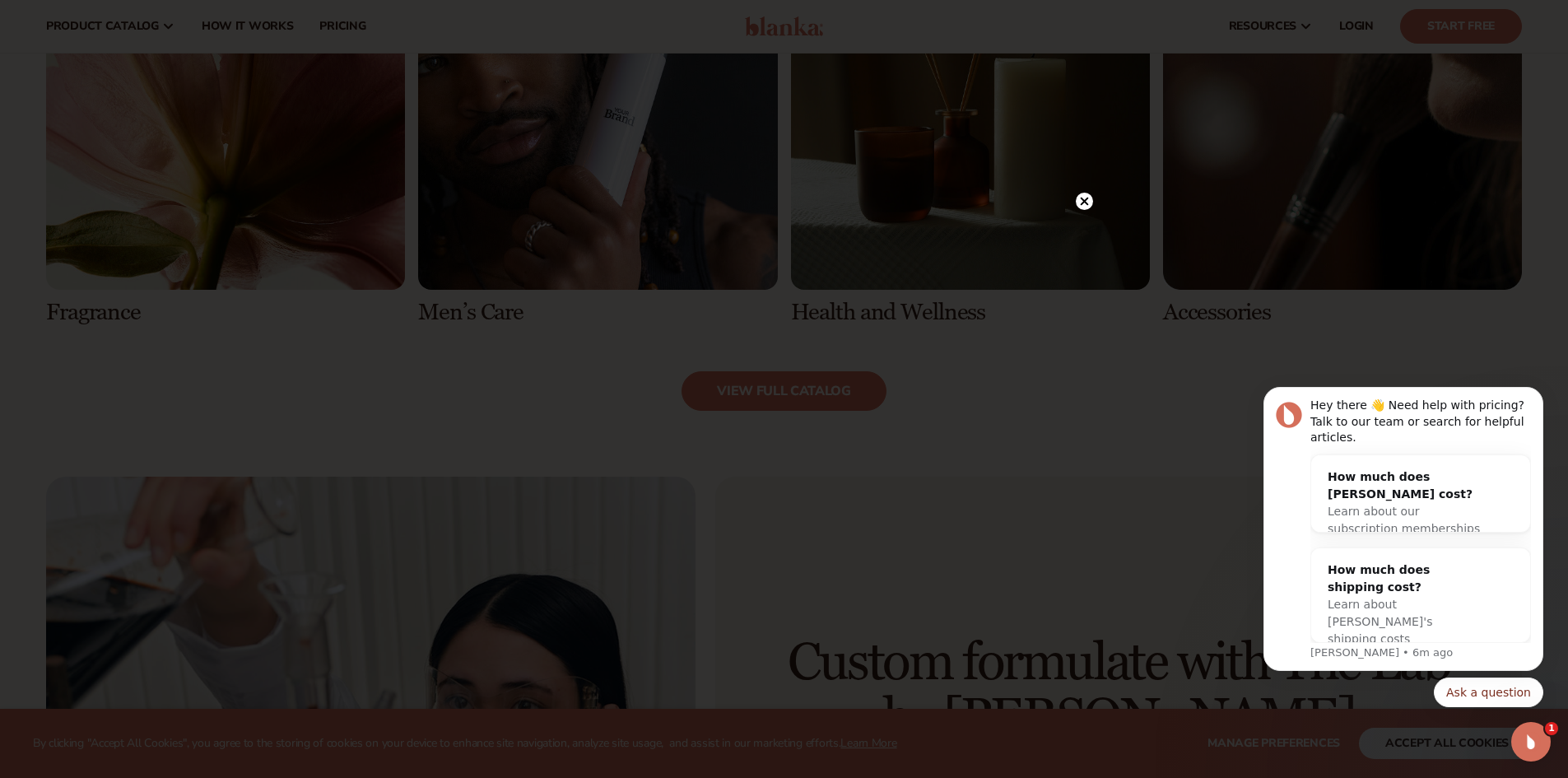
click at [1088, 205] on circle at bounding box center [1085, 201] width 17 height 17
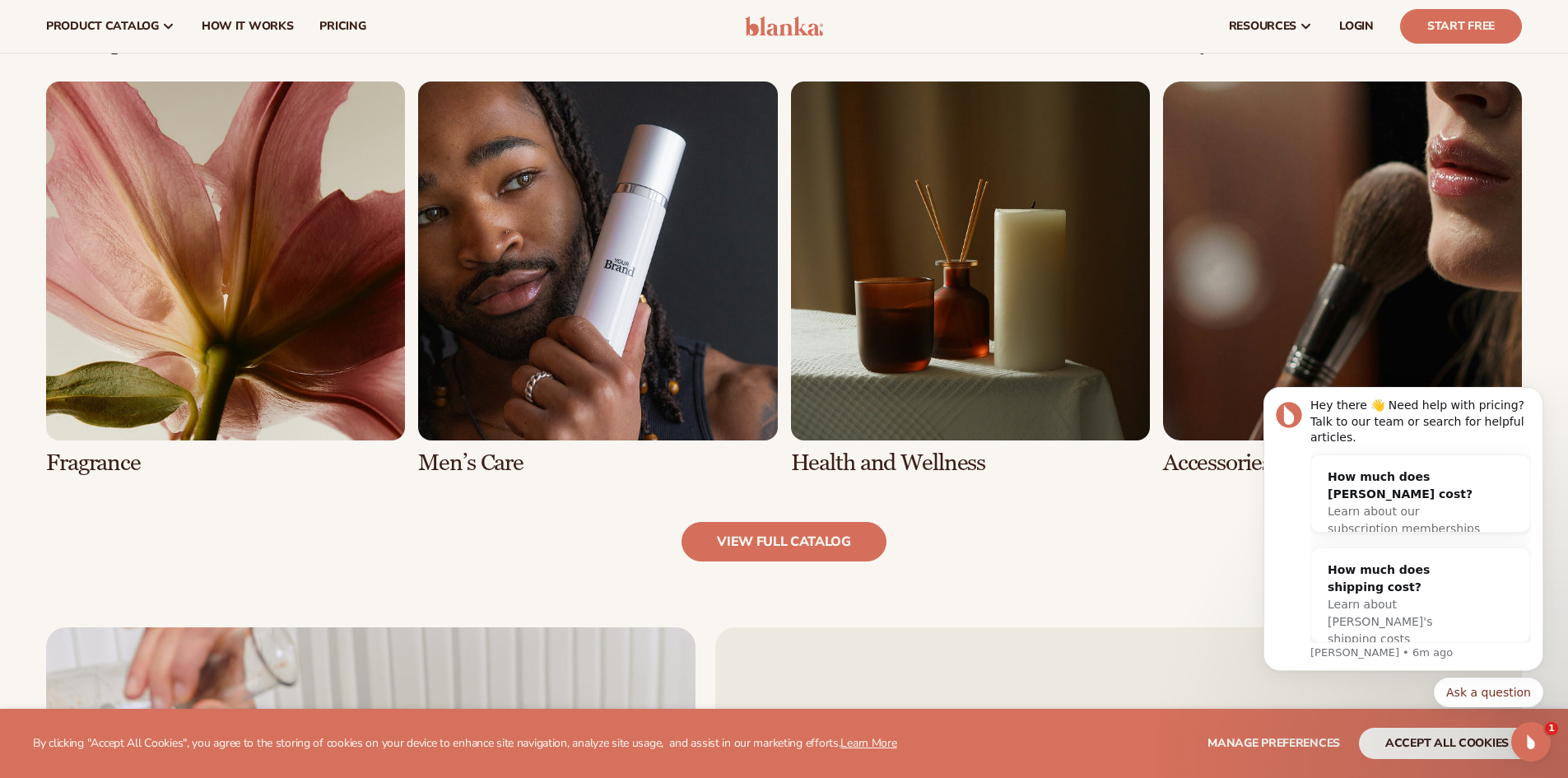
scroll to position [1564, 0]
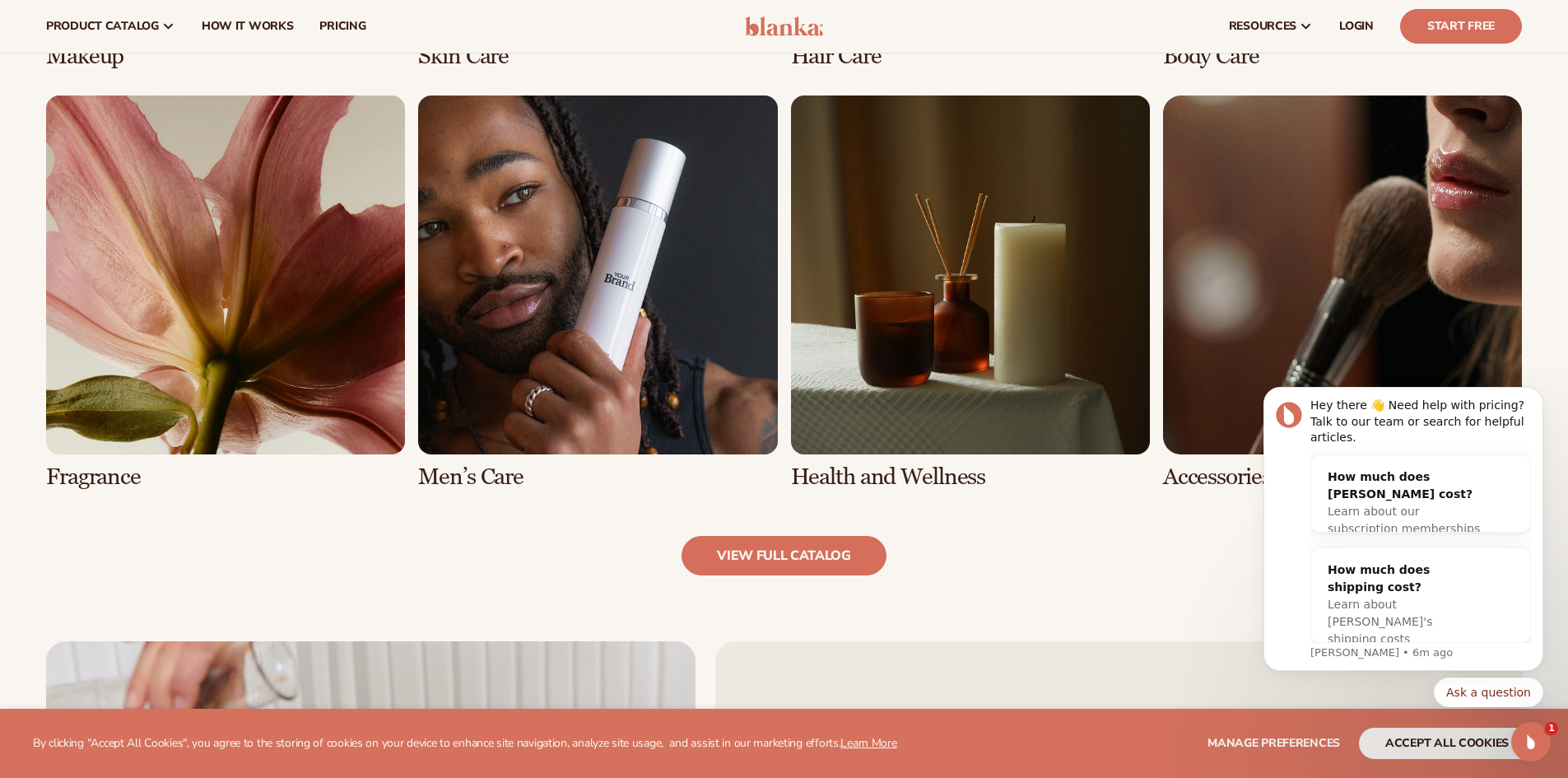
click at [546, 404] on link "6 / 8" at bounding box center [597, 292] width 359 height 394
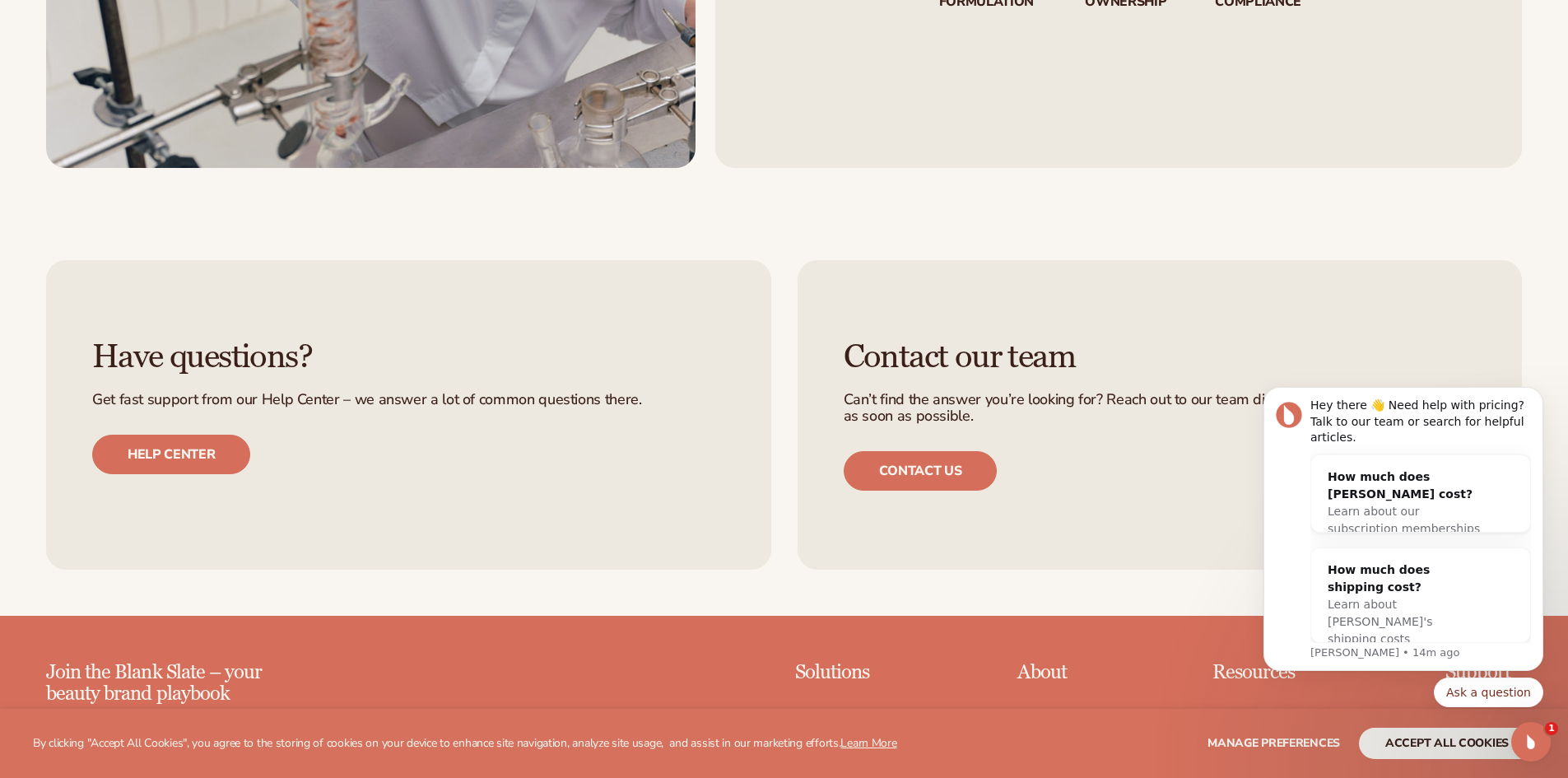
scroll to position [2717, 0]
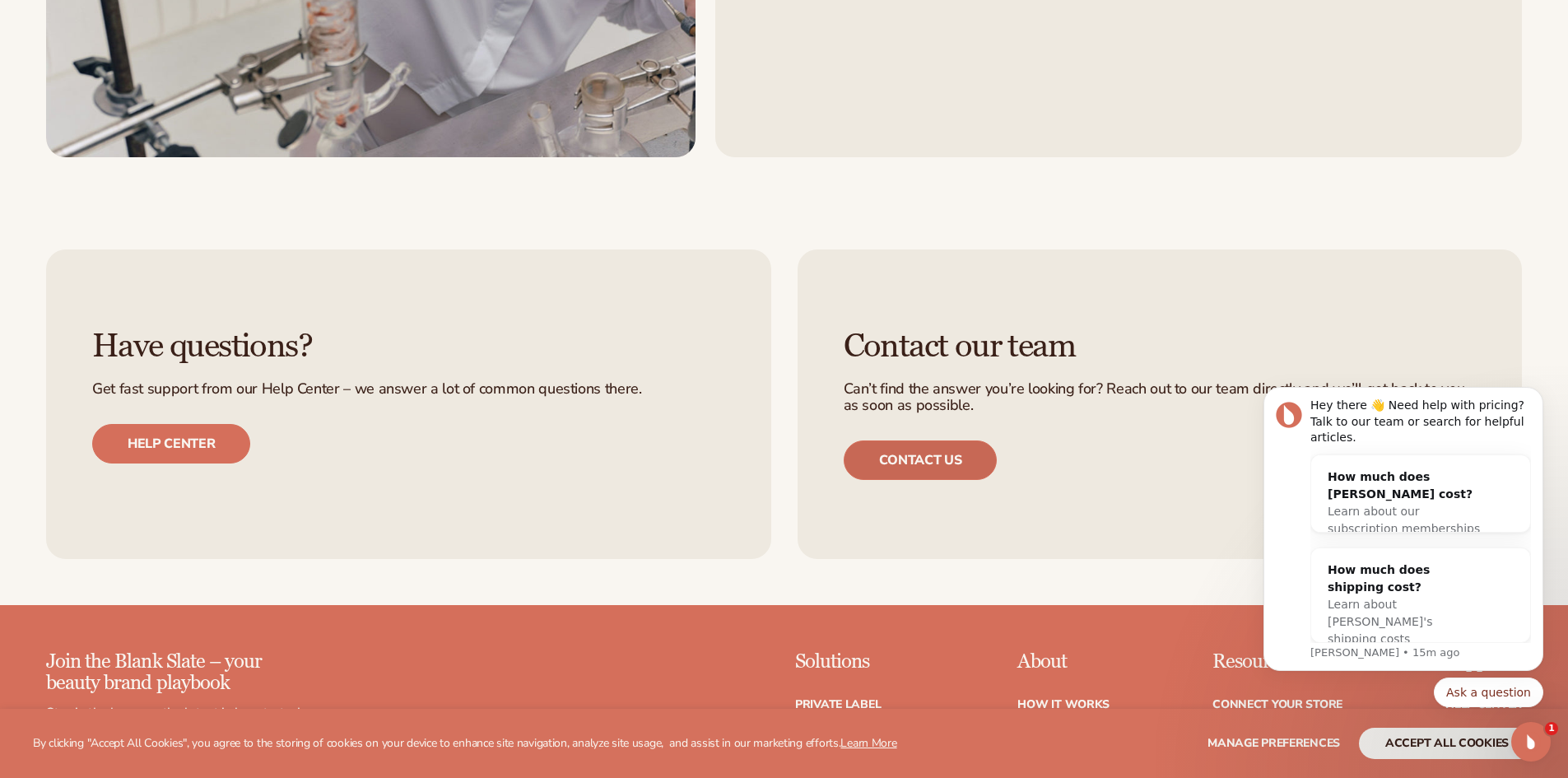
click at [935, 461] on link "Contact us" at bounding box center [920, 460] width 154 height 39
